Goal: Information Seeking & Learning: Learn about a topic

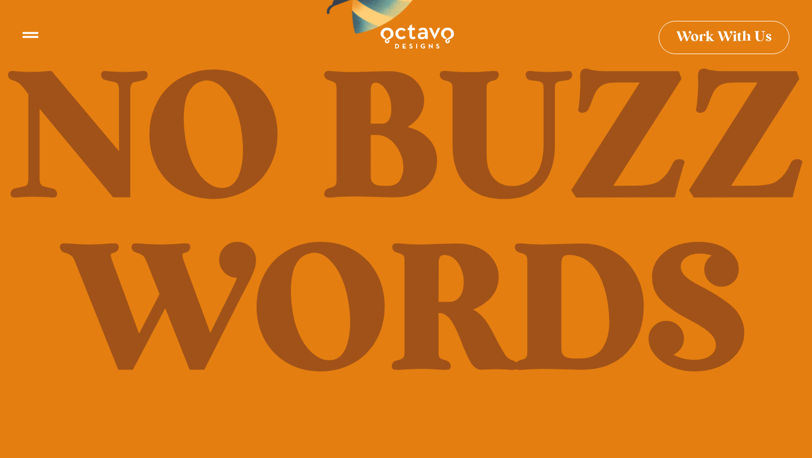
click at [390, 46] on img at bounding box center [418, 37] width 76 height 28
click at [27, 29] on icon at bounding box center [31, 31] width 16 height 16
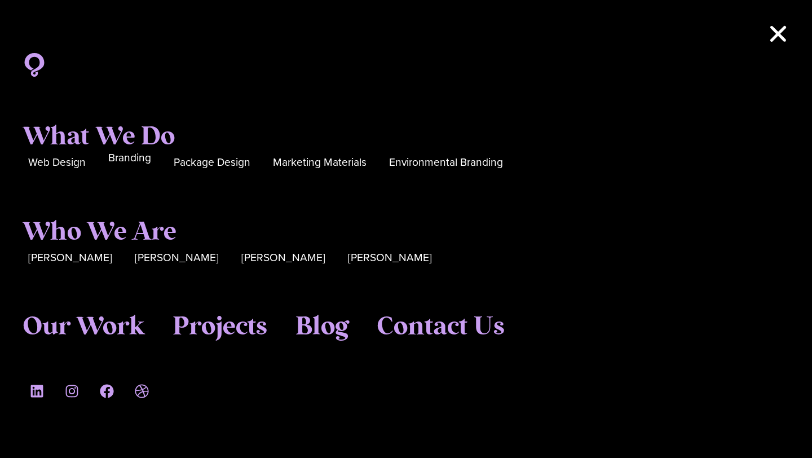
click at [139, 157] on span "Branding" at bounding box center [129, 157] width 43 height 17
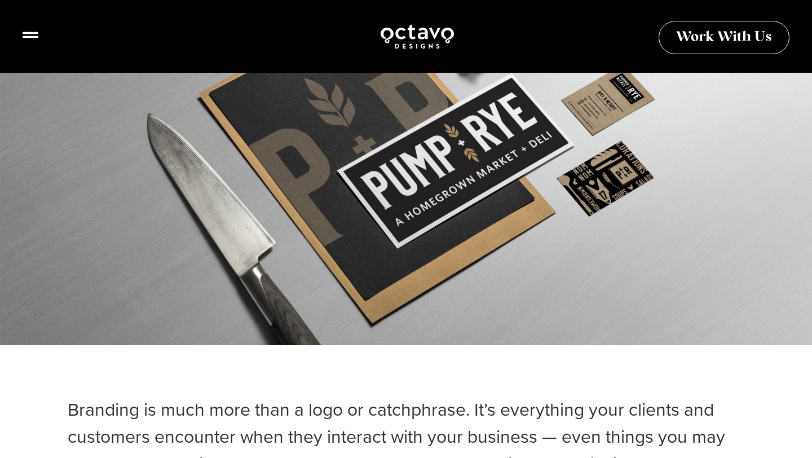
scroll to position [288, 0]
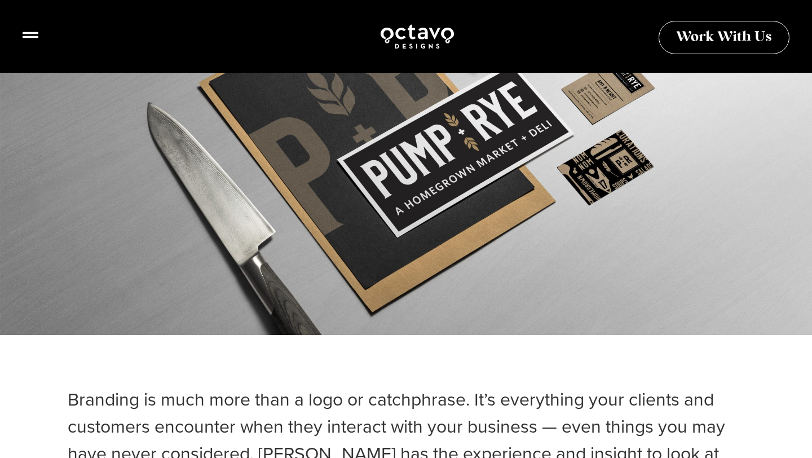
click at [388, 186] on div at bounding box center [406, 155] width 812 height 474
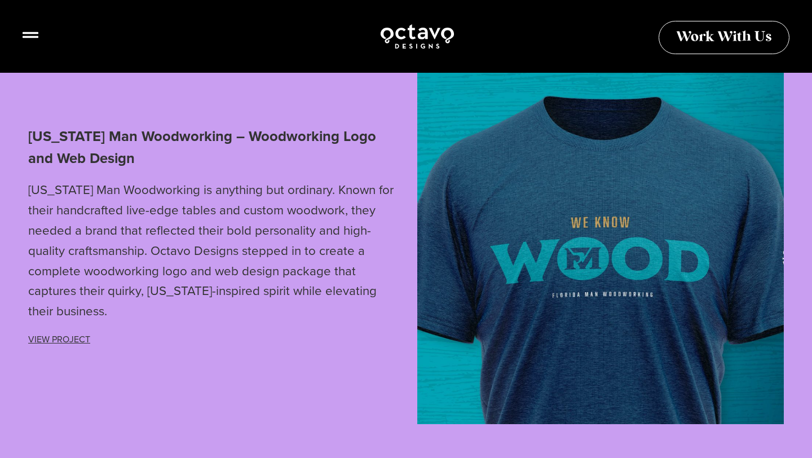
scroll to position [2878, 0]
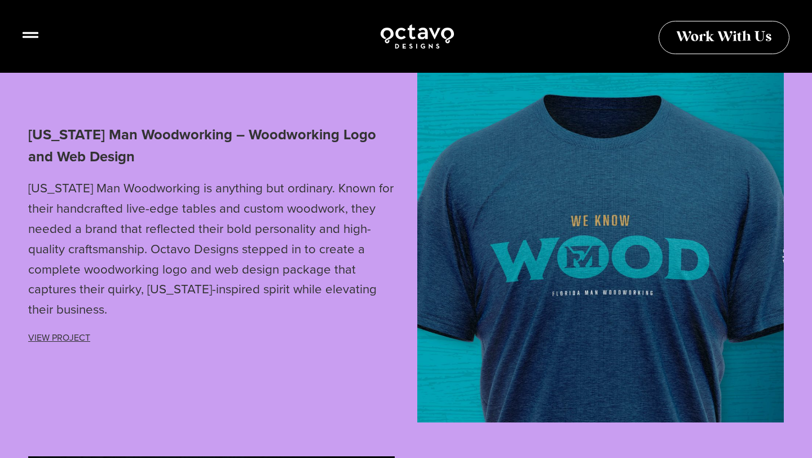
click at [78, 335] on link "View Project" at bounding box center [59, 337] width 62 height 13
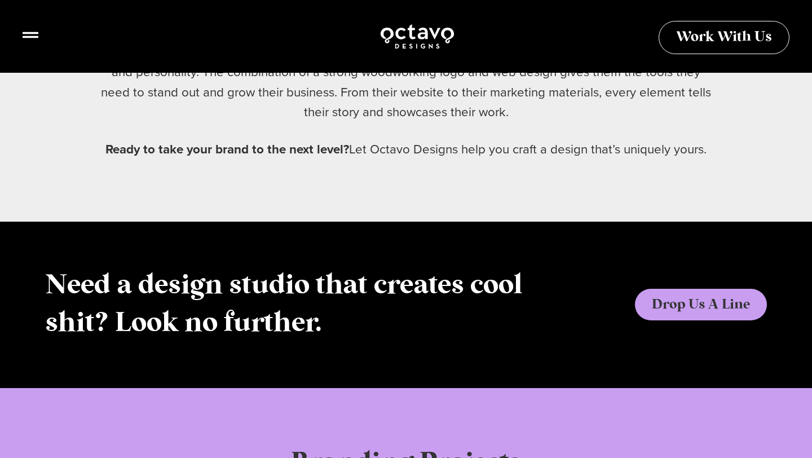
scroll to position [4321, 0]
